Goal: Task Accomplishment & Management: Manage account settings

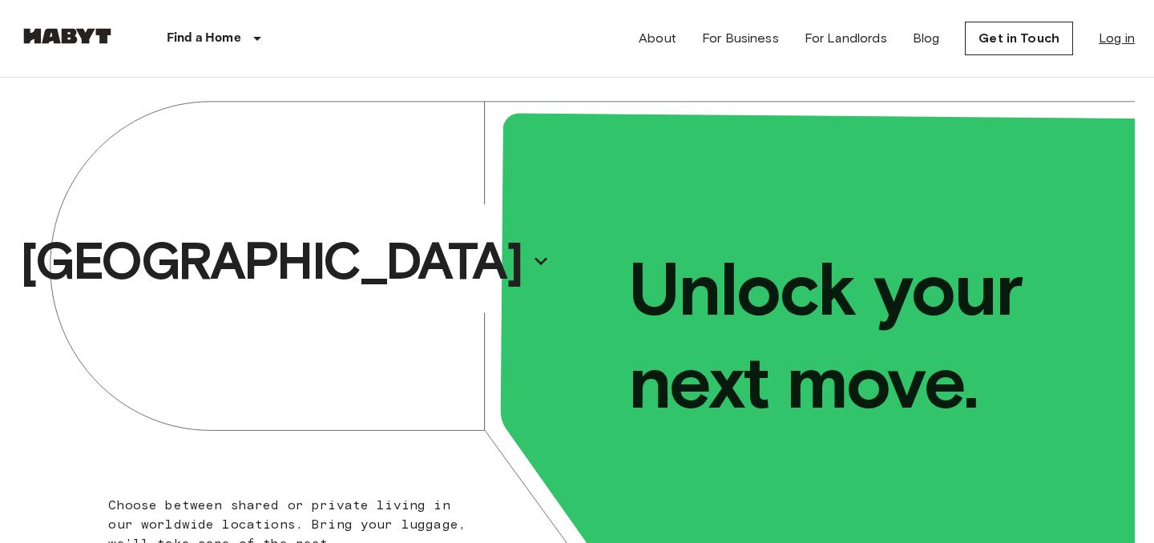
click at [1110, 45] on link "Log in" at bounding box center [1116, 38] width 36 height 19
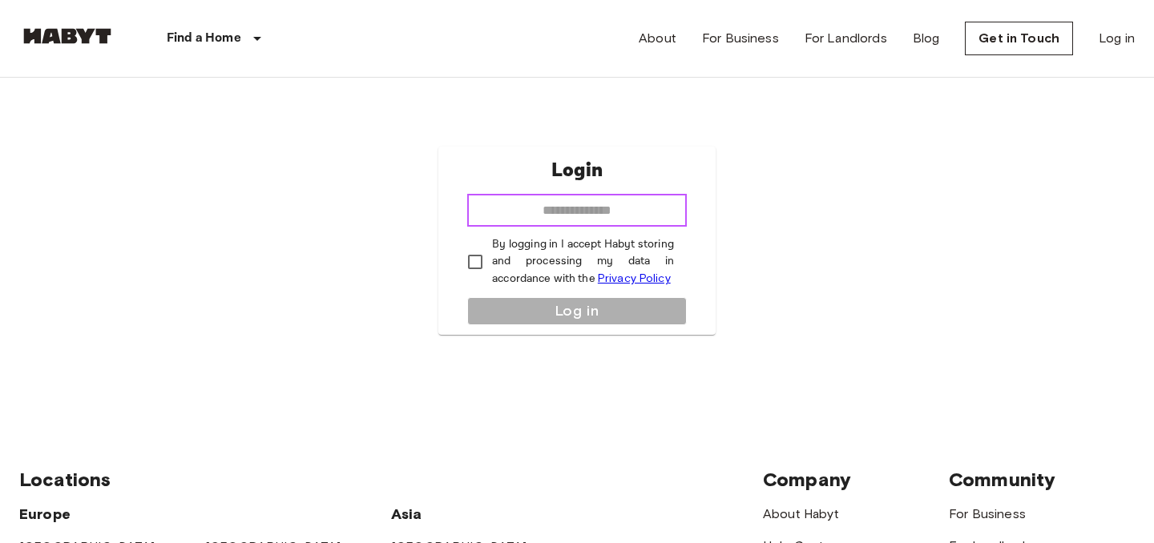
click at [576, 213] on input "email" at bounding box center [577, 211] width 220 height 32
type input "**********"
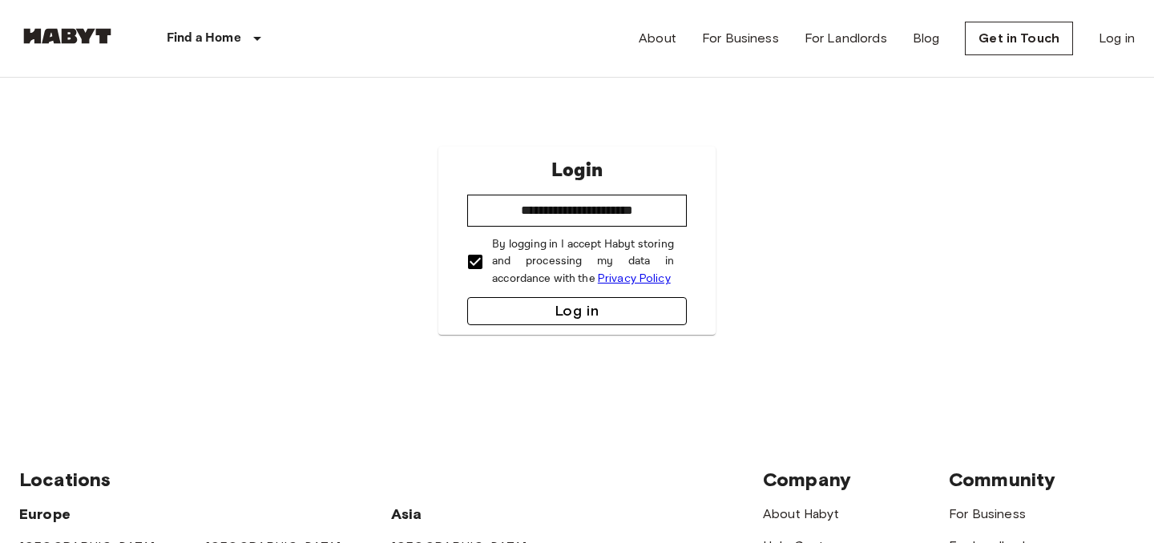
click at [548, 313] on button "Log in" at bounding box center [577, 311] width 220 height 28
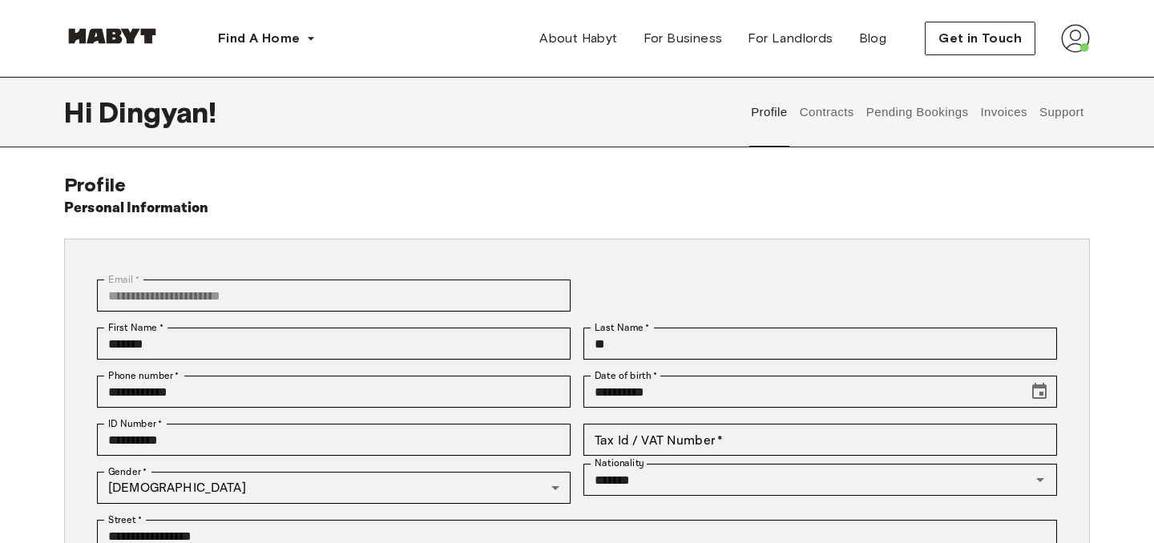
click at [1005, 120] on button "Invoices" at bounding box center [1003, 112] width 50 height 71
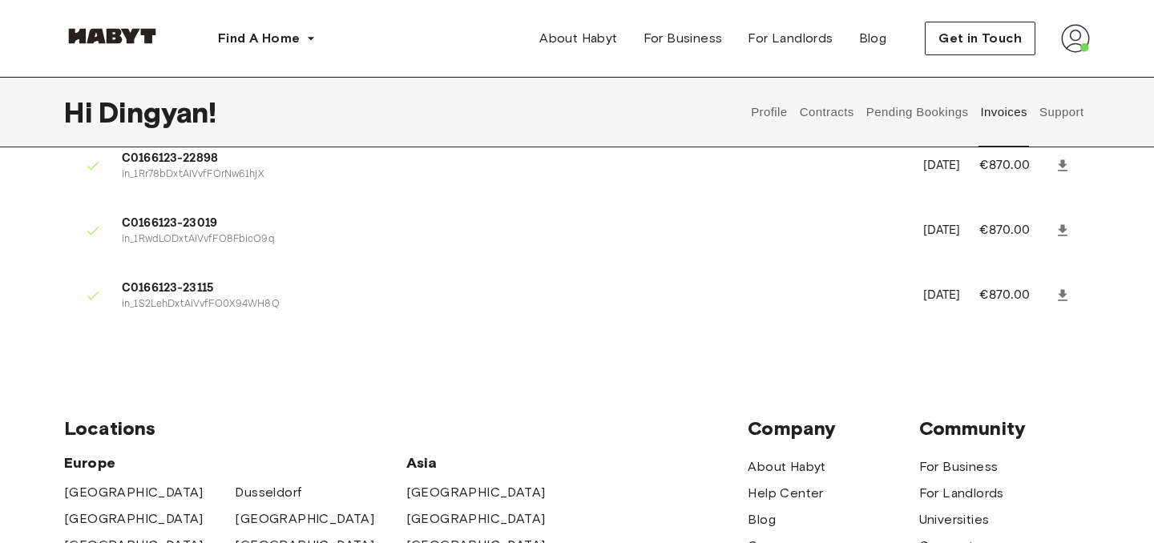
scroll to position [1465, 0]
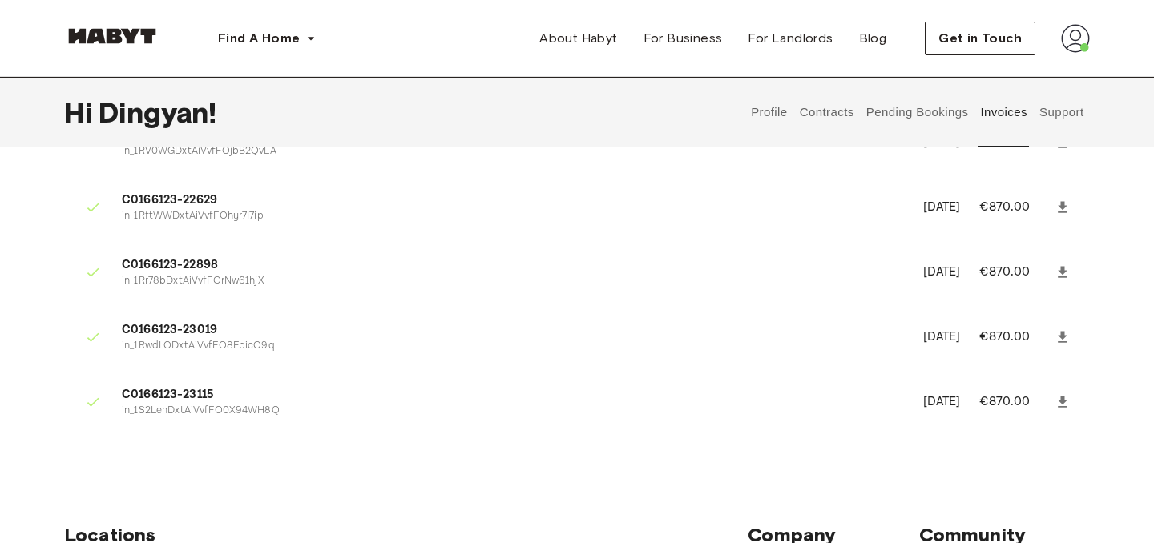
click at [1059, 120] on button "Support" at bounding box center [1061, 112] width 49 height 71
